Goal: Entertainment & Leisure: Browse casually

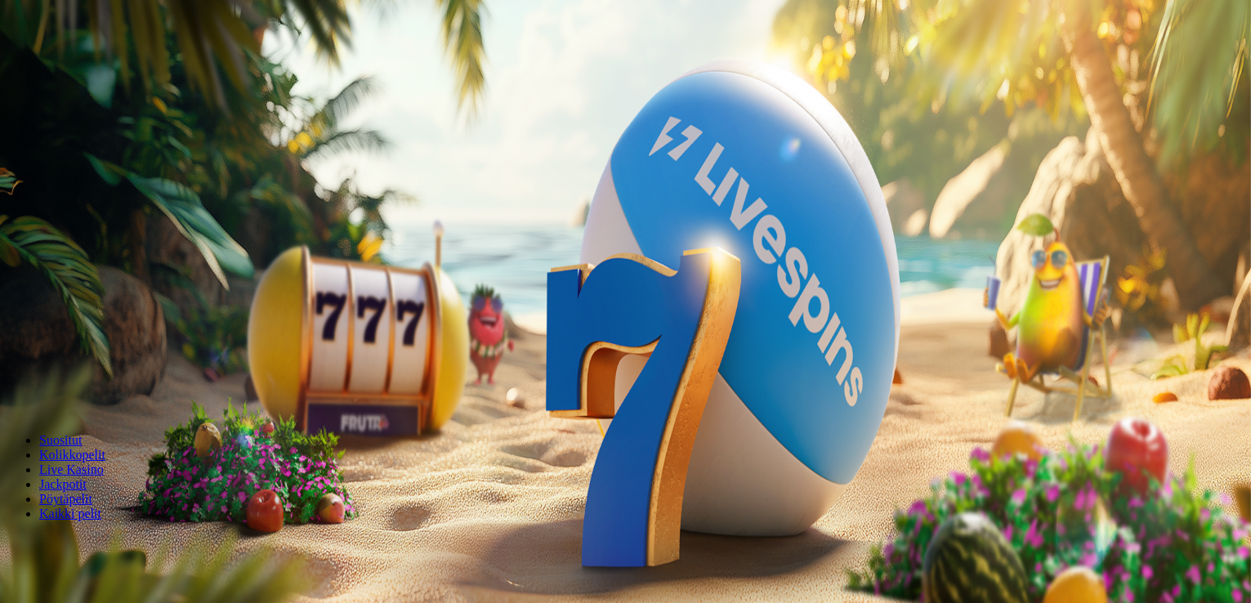
scroll to position [82, 0]
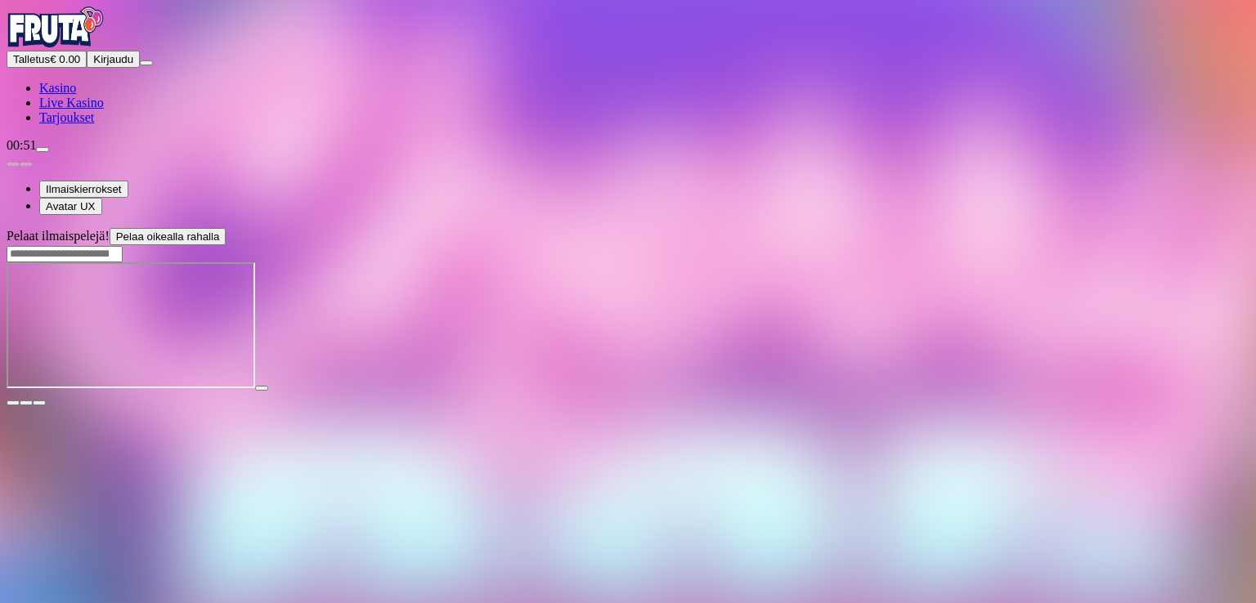
click at [815, 392] on div at bounding box center [628, 326] width 1243 height 129
click at [733, 392] on div at bounding box center [628, 326] width 1243 height 129
click at [13, 403] on span "close icon" at bounding box center [13, 403] width 0 height 0
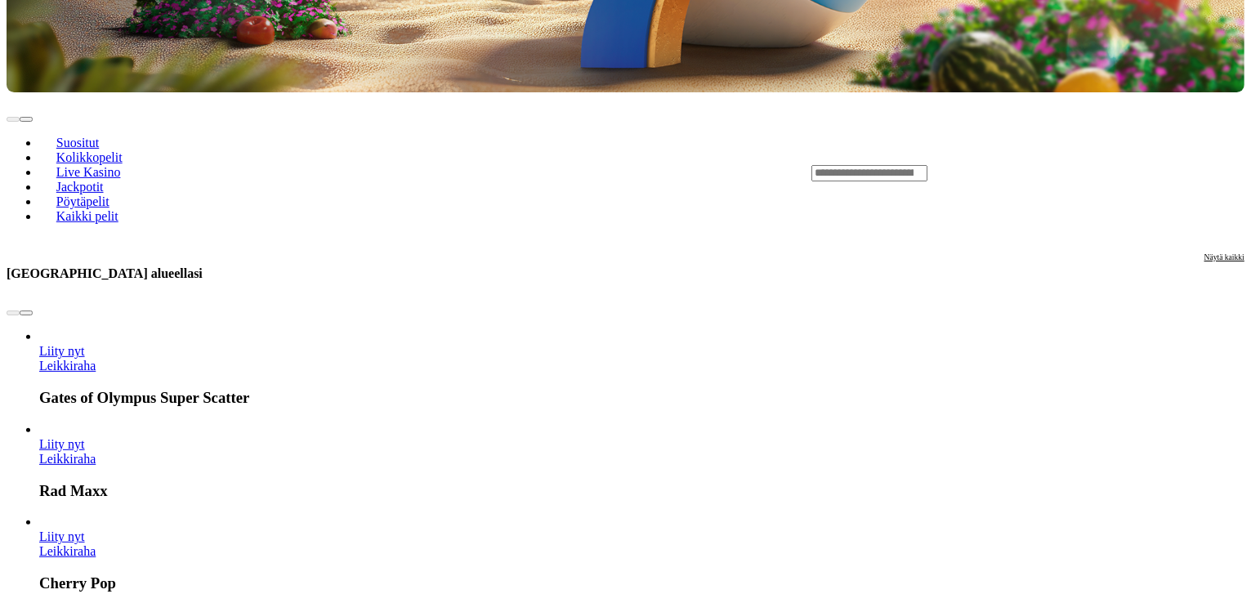
scroll to position [490, 0]
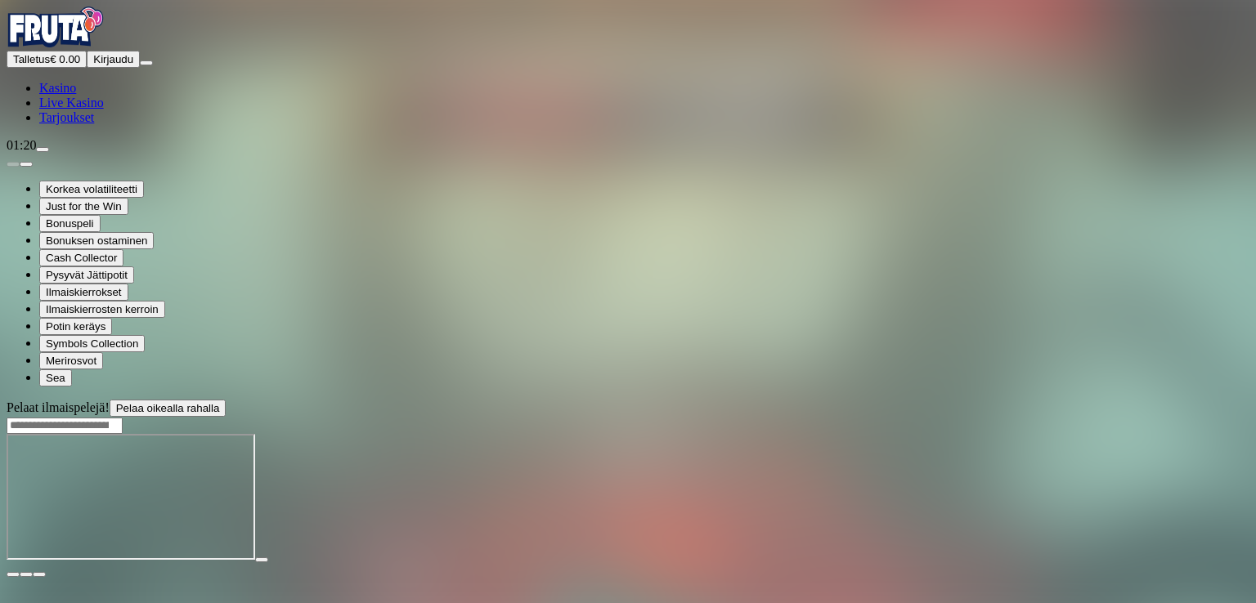
click at [13, 575] on span "close icon" at bounding box center [13, 575] width 0 height 0
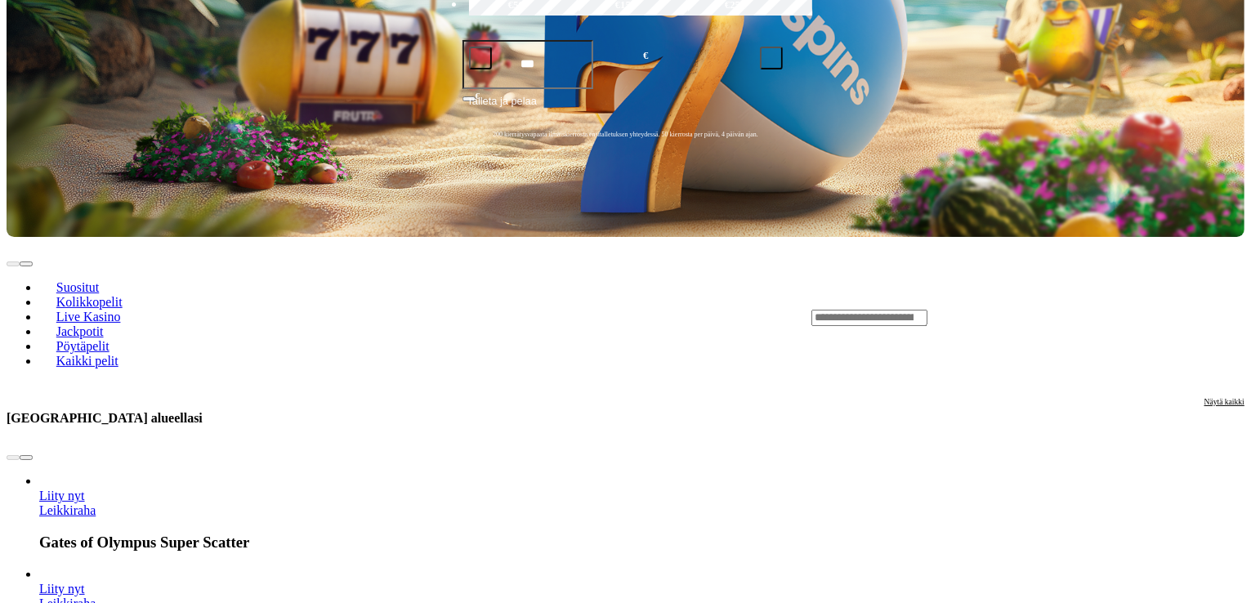
scroll to position [490, 0]
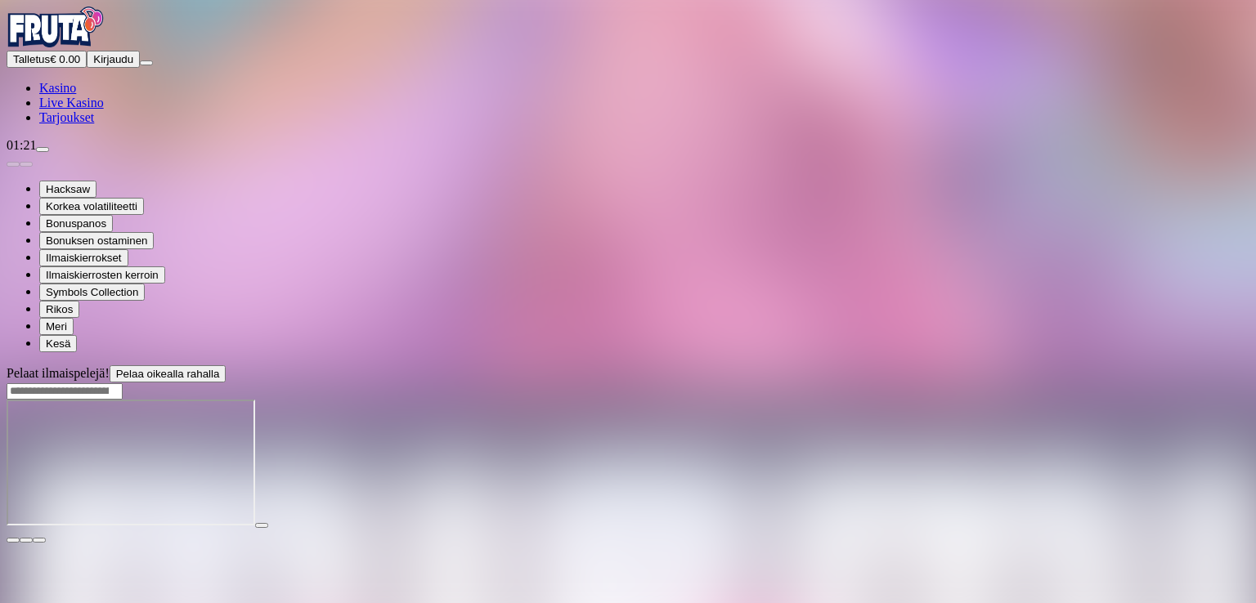
click at [13, 540] on span "close icon" at bounding box center [13, 540] width 0 height 0
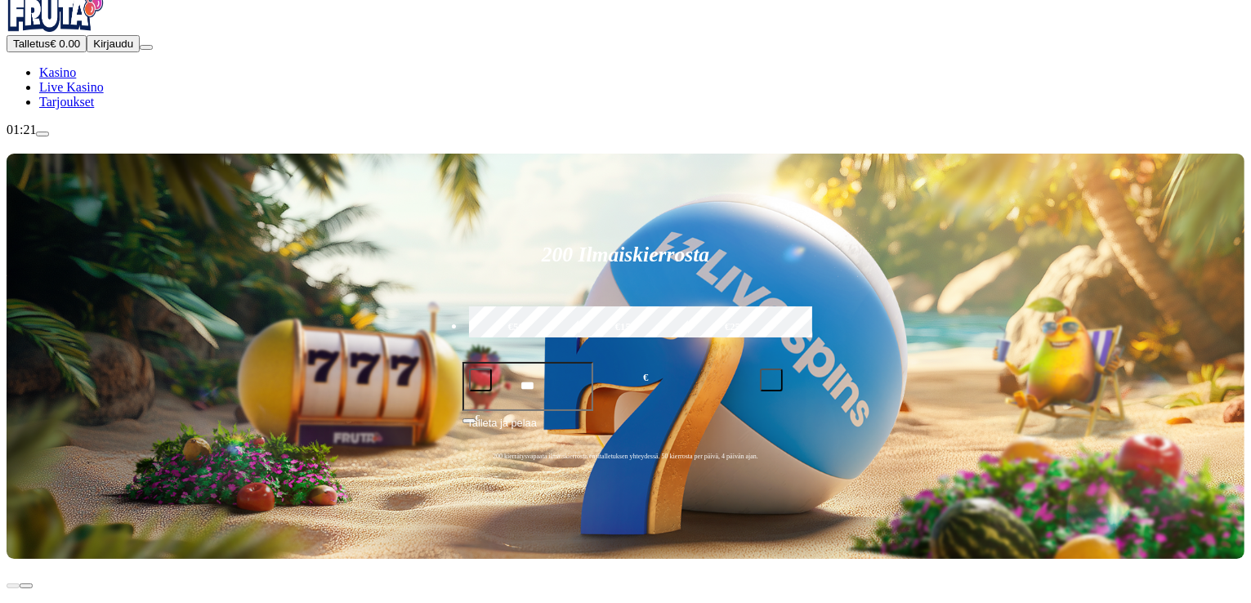
scroll to position [409, 0]
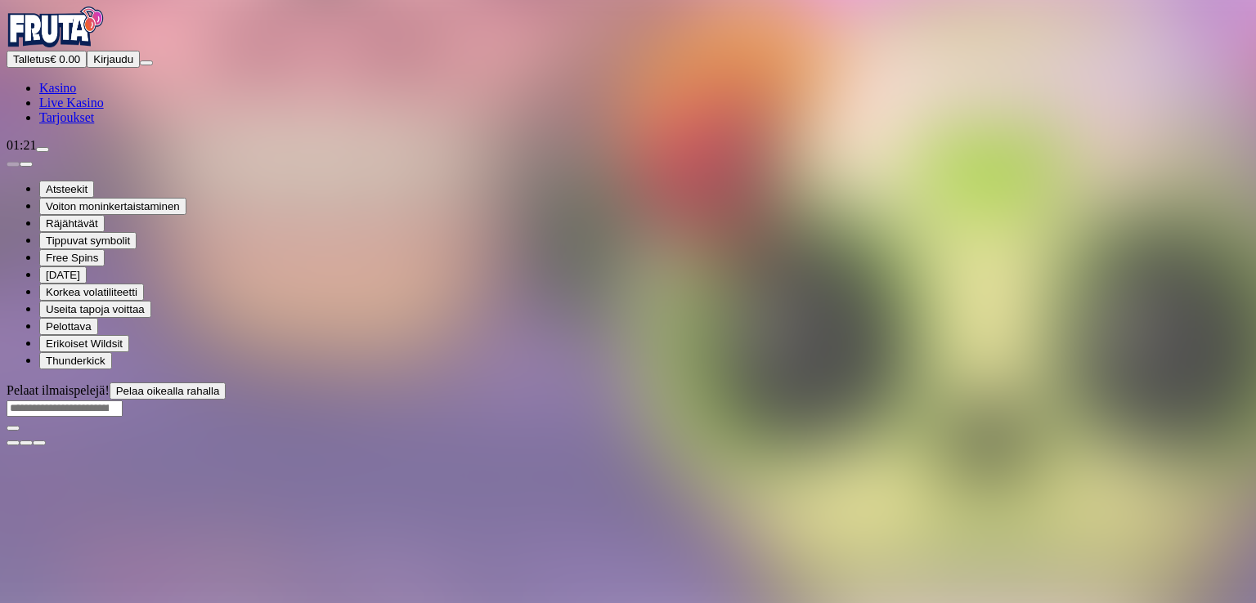
click at [275, 383] on div "Pelaat ilmaispelejä! Pelaa oikealla rahalla" at bounding box center [628, 415] width 1243 height 64
click at [105, 47] on img "Primary" at bounding box center [56, 27] width 98 height 41
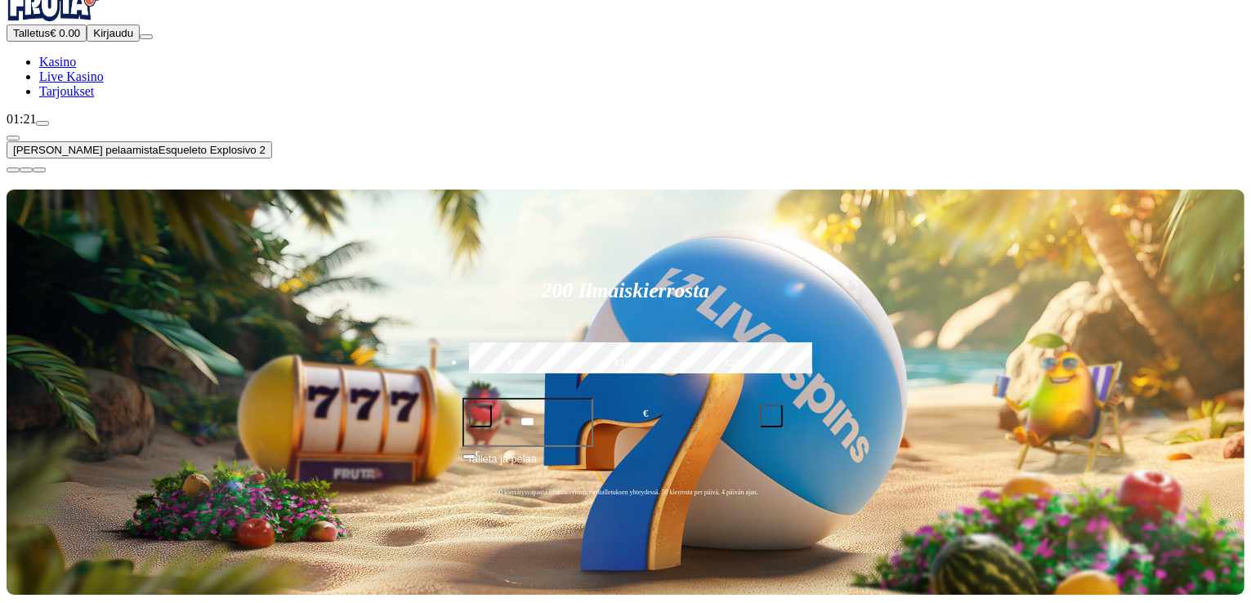
scroll to position [327, 0]
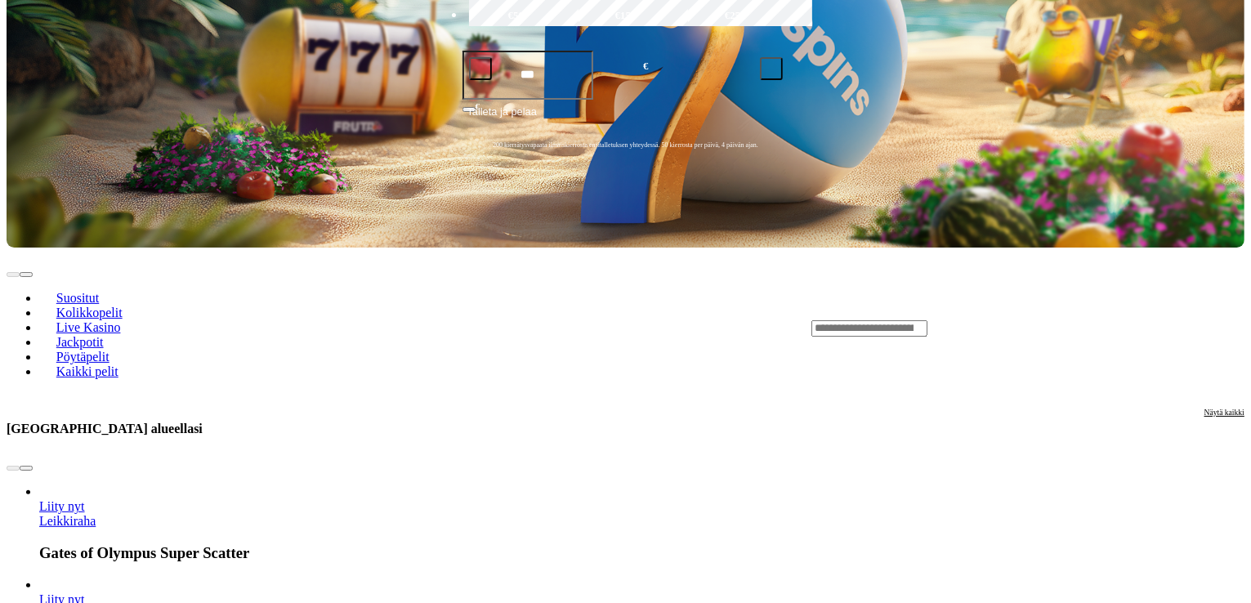
click at [96, 514] on link "Leikkiraha" at bounding box center [67, 521] width 56 height 14
